Goal: Information Seeking & Learning: Check status

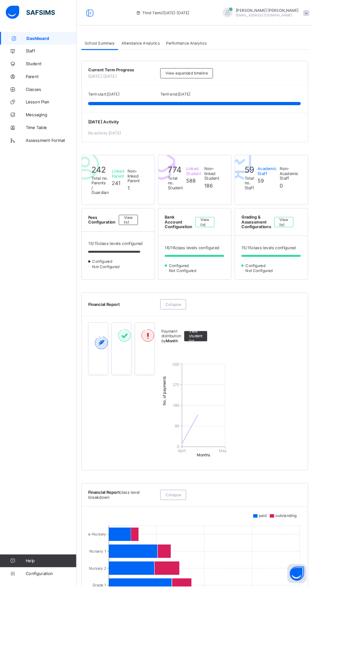
scroll to position [0, 0]
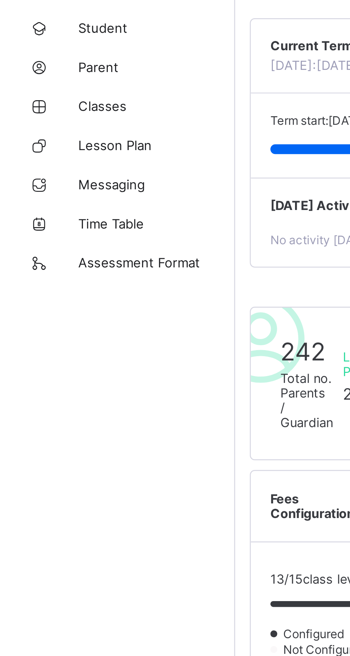
click at [43, 100] on span "Classes" at bounding box center [57, 100] width 57 height 6
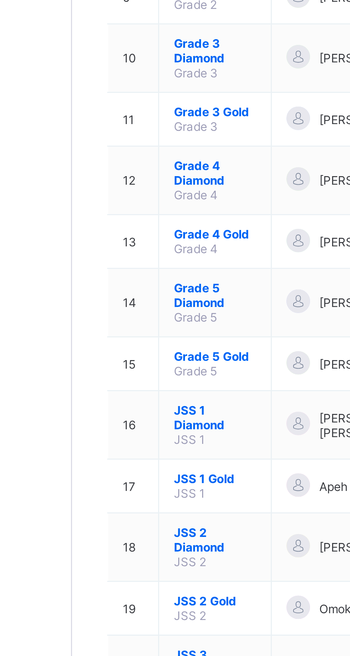
click at [136, 414] on span "Grade 5 Diamond" at bounding box center [138, 419] width 30 height 11
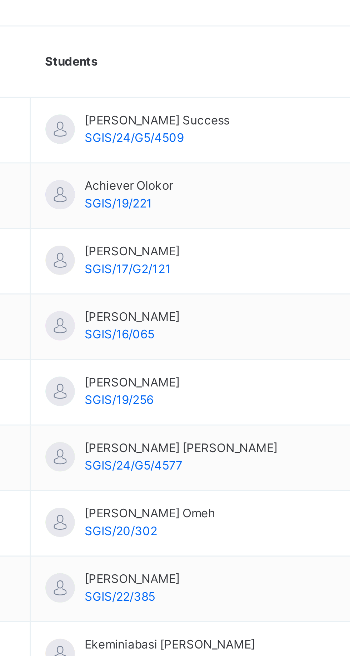
click at [179, 393] on span "Christos Ugbedeojo Ameh" at bounding box center [182, 391] width 70 height 6
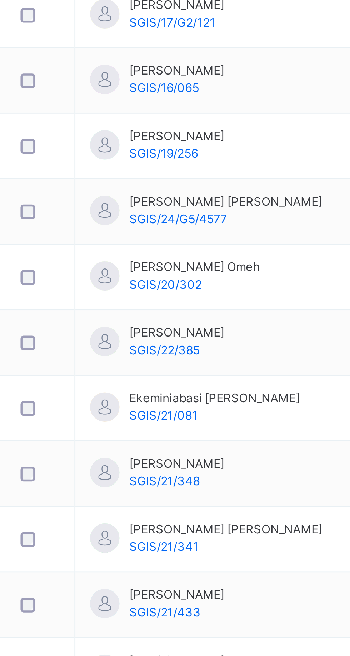
click at [179, 395] on div "Christos Ugbedeojo Ameh SGIS/24/G5/4577" at bounding box center [182, 394] width 70 height 13
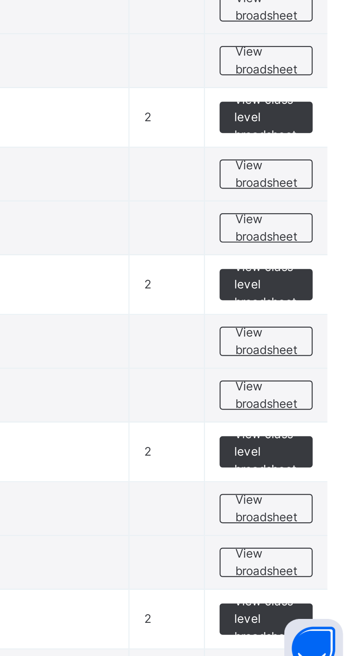
click at [319, 530] on span "View broadsheet" at bounding box center [314, 530] width 22 height 13
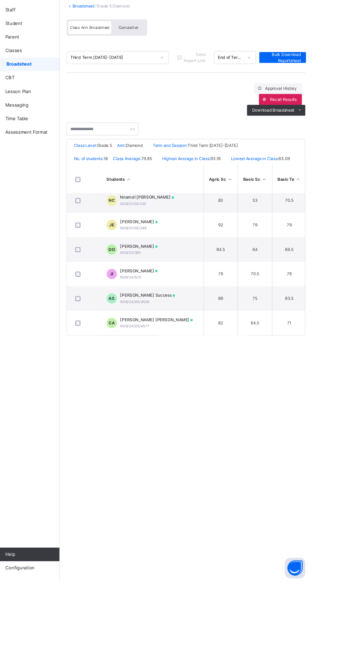
scroll to position [317, 0]
click at [216, 383] on td "CA Christos Ugbedeojo Ameh SGIS/24/G5/4577" at bounding box center [182, 385] width 107 height 26
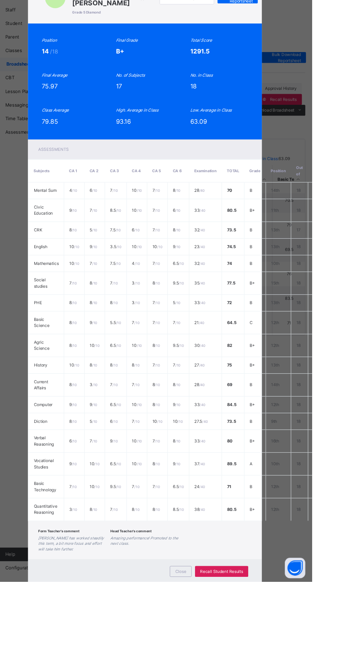
click at [288, 51] on span "View Reportsheet" at bounding box center [271, 44] width 31 height 13
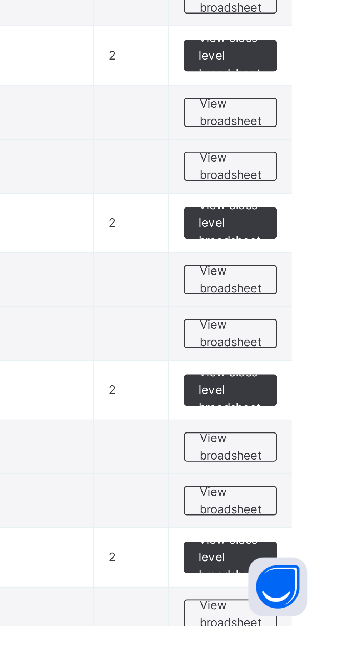
click at [316, 609] on span "View broadsheet" at bounding box center [314, 610] width 22 height 13
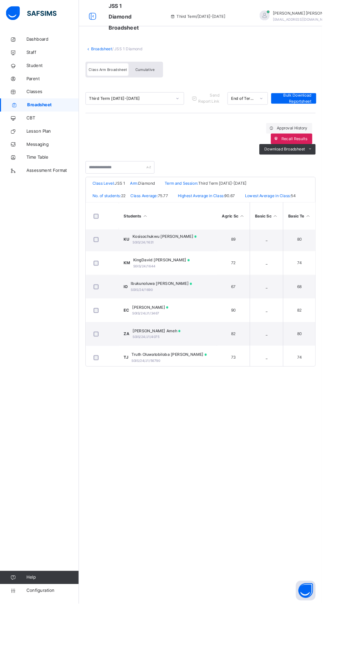
scroll to position [420, 0]
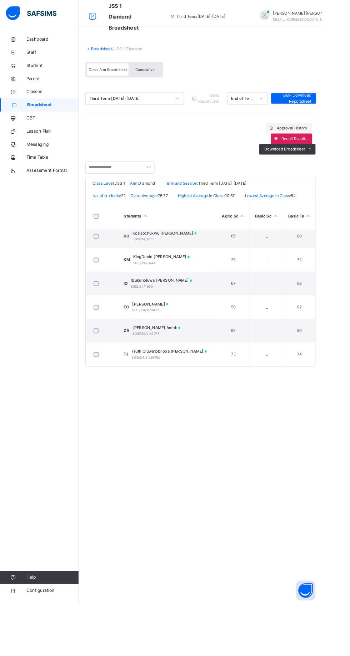
click at [133, 357] on td "ZA Zoe Ufedojo Ameh SGIS/24/J1/4075" at bounding box center [182, 360] width 107 height 26
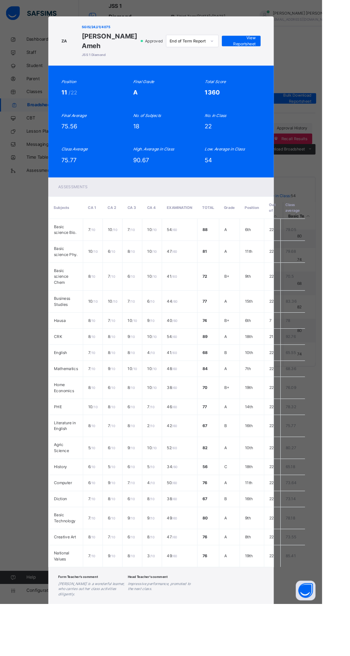
click at [278, 51] on span "View Reportsheet" at bounding box center [261, 44] width 31 height 13
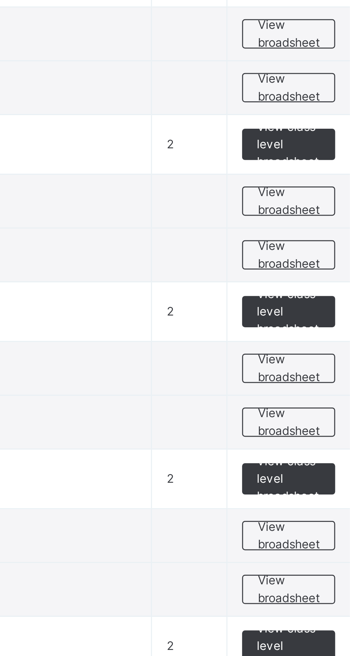
click at [303, 371] on span "View broadsheet" at bounding box center [314, 366] width 22 height 13
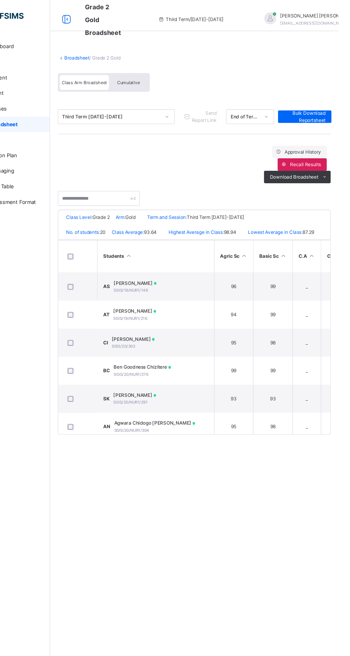
click at [296, 105] on div "Bulk Download Reportsheet" at bounding box center [318, 106] width 49 height 11
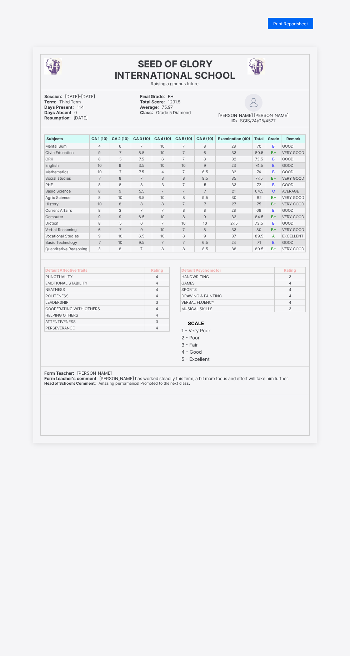
click at [285, 26] on div "Print Reportsheet" at bounding box center [290, 23] width 45 height 11
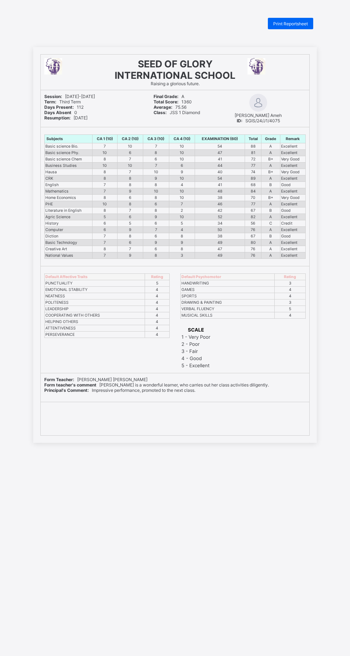
click at [289, 21] on span "Print Reportsheet" at bounding box center [290, 23] width 35 height 5
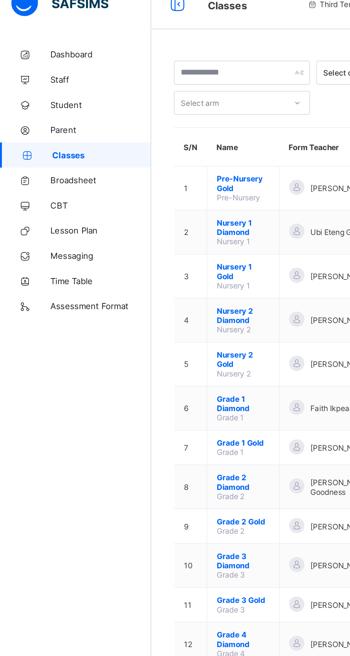
click at [52, 113] on span "Broadsheet" at bounding box center [57, 114] width 57 height 6
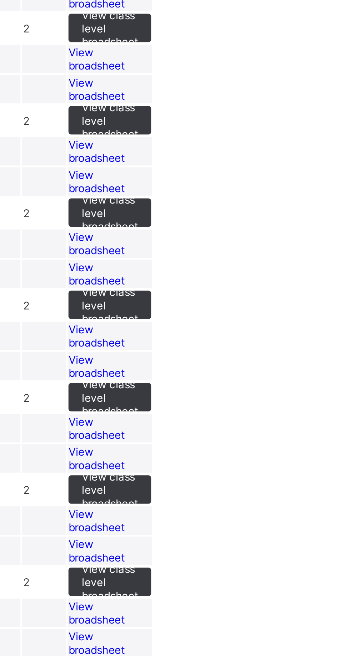
click at [256, 197] on span "View broadsheet" at bounding box center [245, 191] width 22 height 11
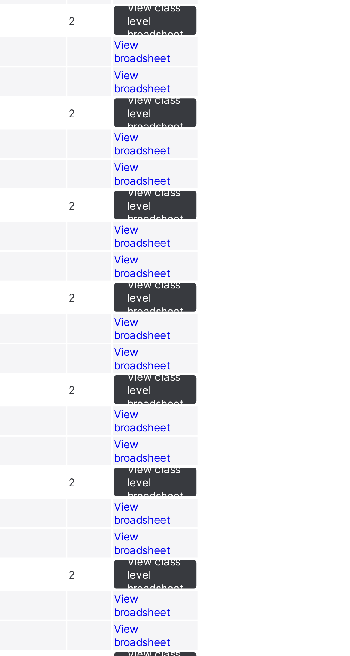
click at [256, 209] on span "View broadsheet" at bounding box center [245, 203] width 22 height 11
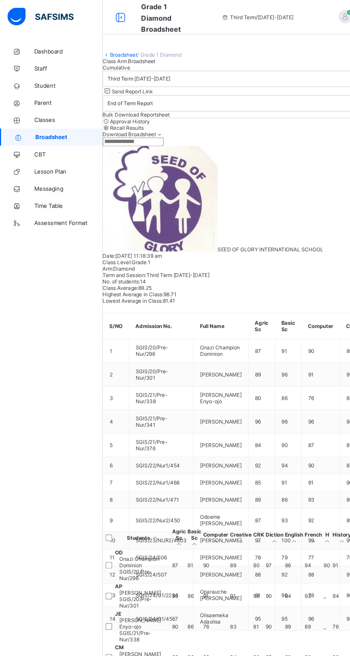
scroll to position [0, 29]
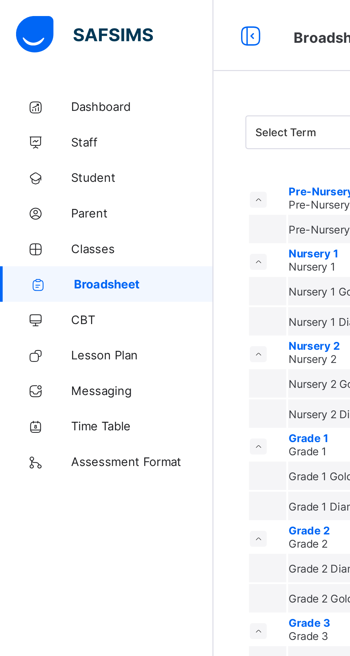
click at [38, 99] on span "Classes" at bounding box center [57, 100] width 57 height 6
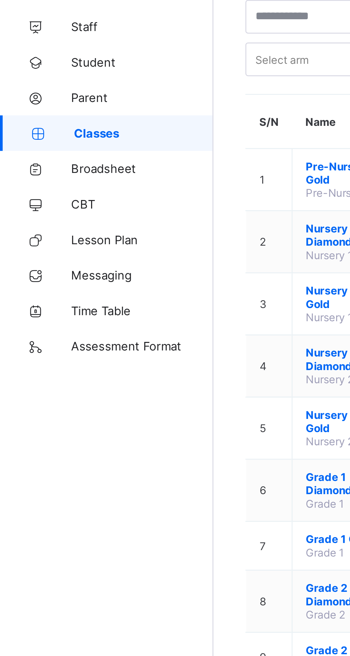
click at [45, 110] on link "Broadsheet" at bounding box center [43, 114] width 86 height 14
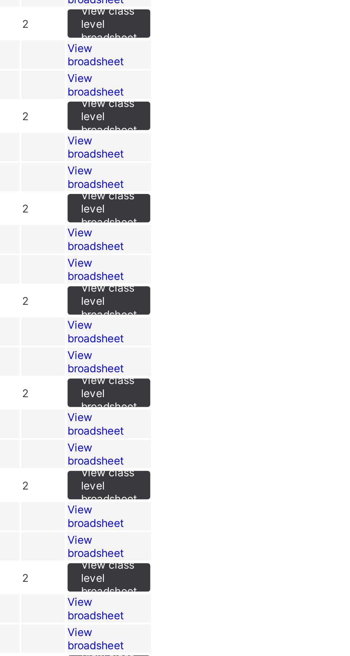
click at [256, 197] on span "View broadsheet" at bounding box center [245, 191] width 22 height 11
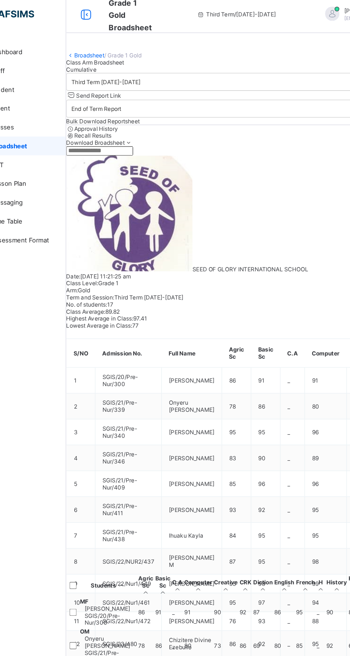
scroll to position [291, 0]
